Goal: Task Accomplishment & Management: Manage account settings

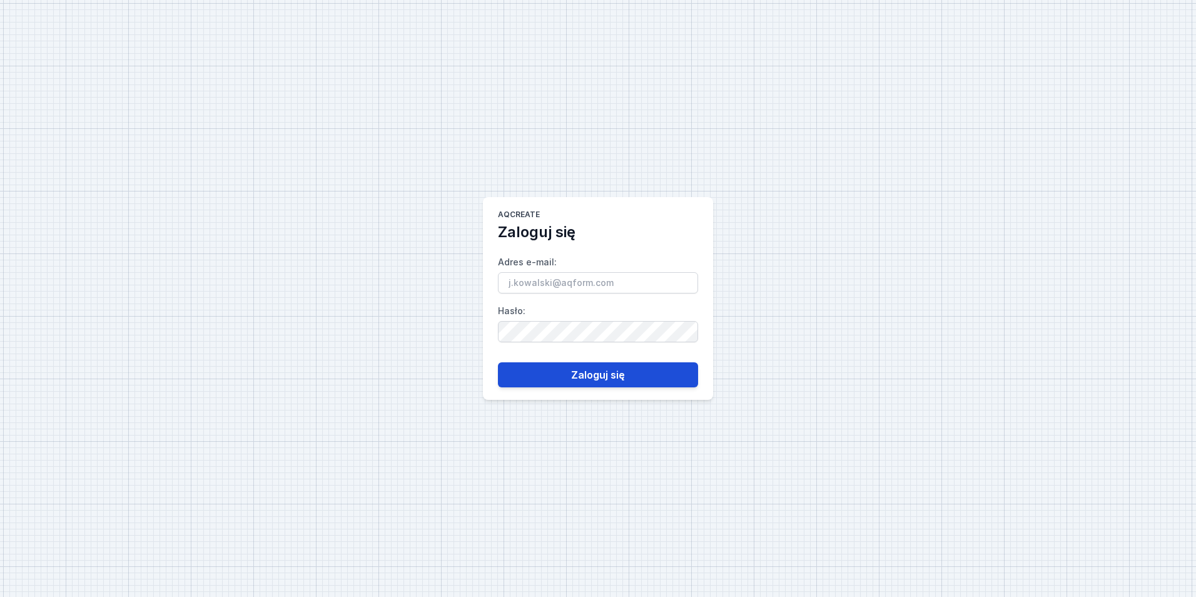
type input "[EMAIL_ADDRESS][PERSON_NAME][DOMAIN_NAME]"
click at [615, 378] on button "Zaloguj się" at bounding box center [598, 374] width 200 height 25
